Goal: Information Seeking & Learning: Learn about a topic

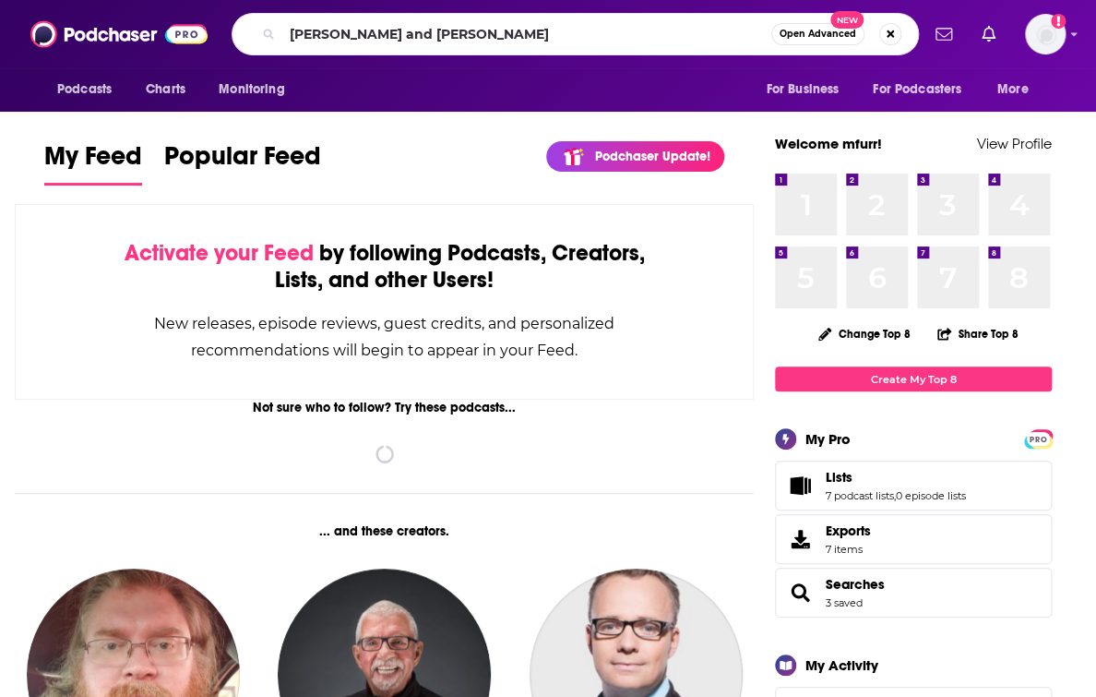
type input "[PERSON_NAME] and [PERSON_NAME]"
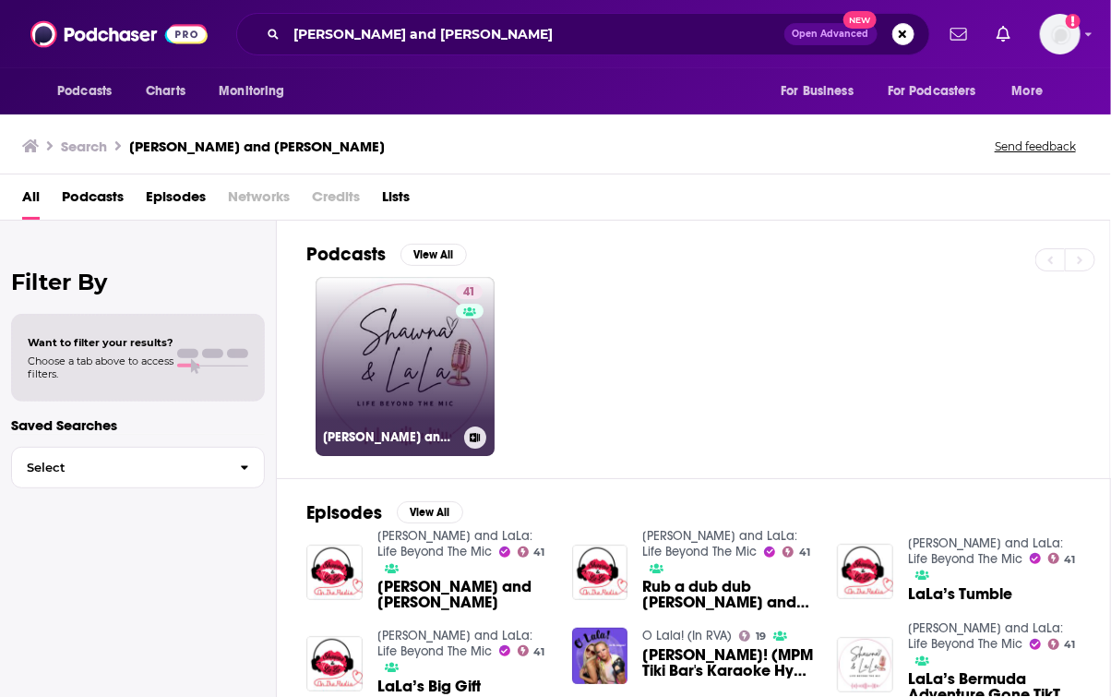
click at [406, 362] on link "41 [PERSON_NAME] and LaLa: Life Beyond The Mic" at bounding box center [405, 366] width 179 height 179
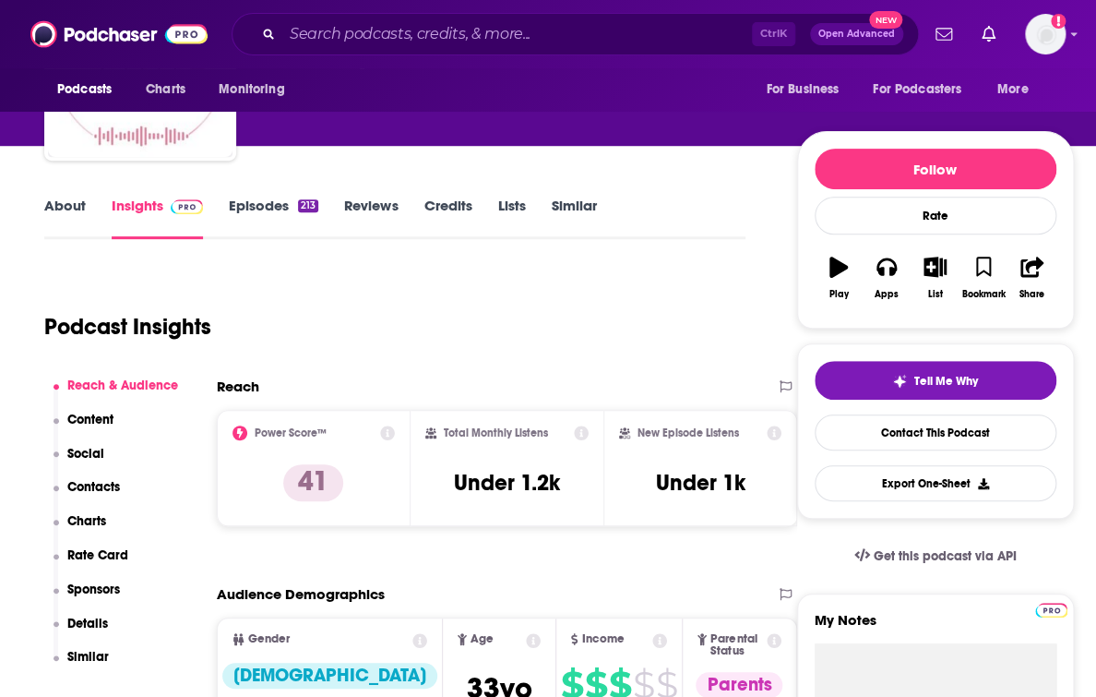
scroll to position [205, 0]
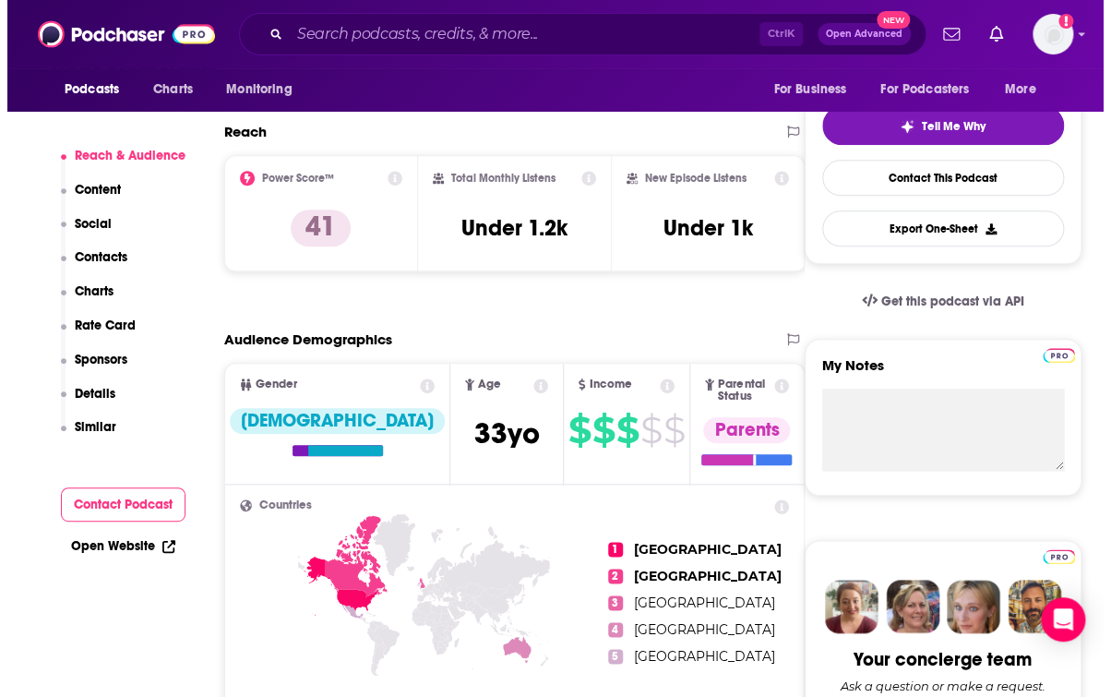
scroll to position [0, 0]
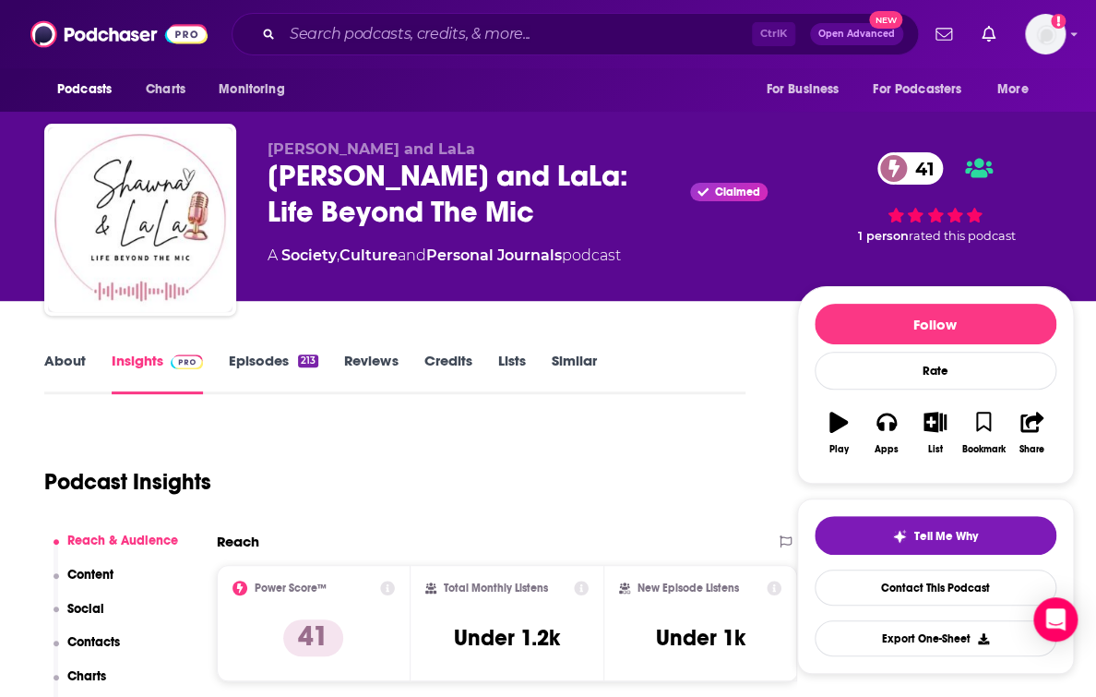
click at [459, 377] on link "Credits" at bounding box center [448, 373] width 48 height 42
